Goal: Find specific page/section: Find specific page/section

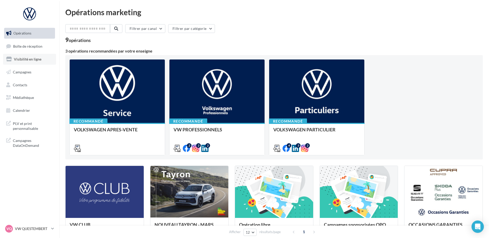
click at [25, 56] on link "Visibilité en ligne" at bounding box center [29, 59] width 53 height 11
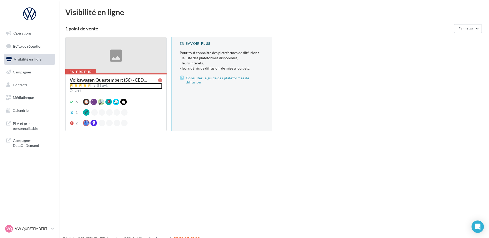
click at [104, 85] on div "81 avis" at bounding box center [102, 85] width 11 height 3
